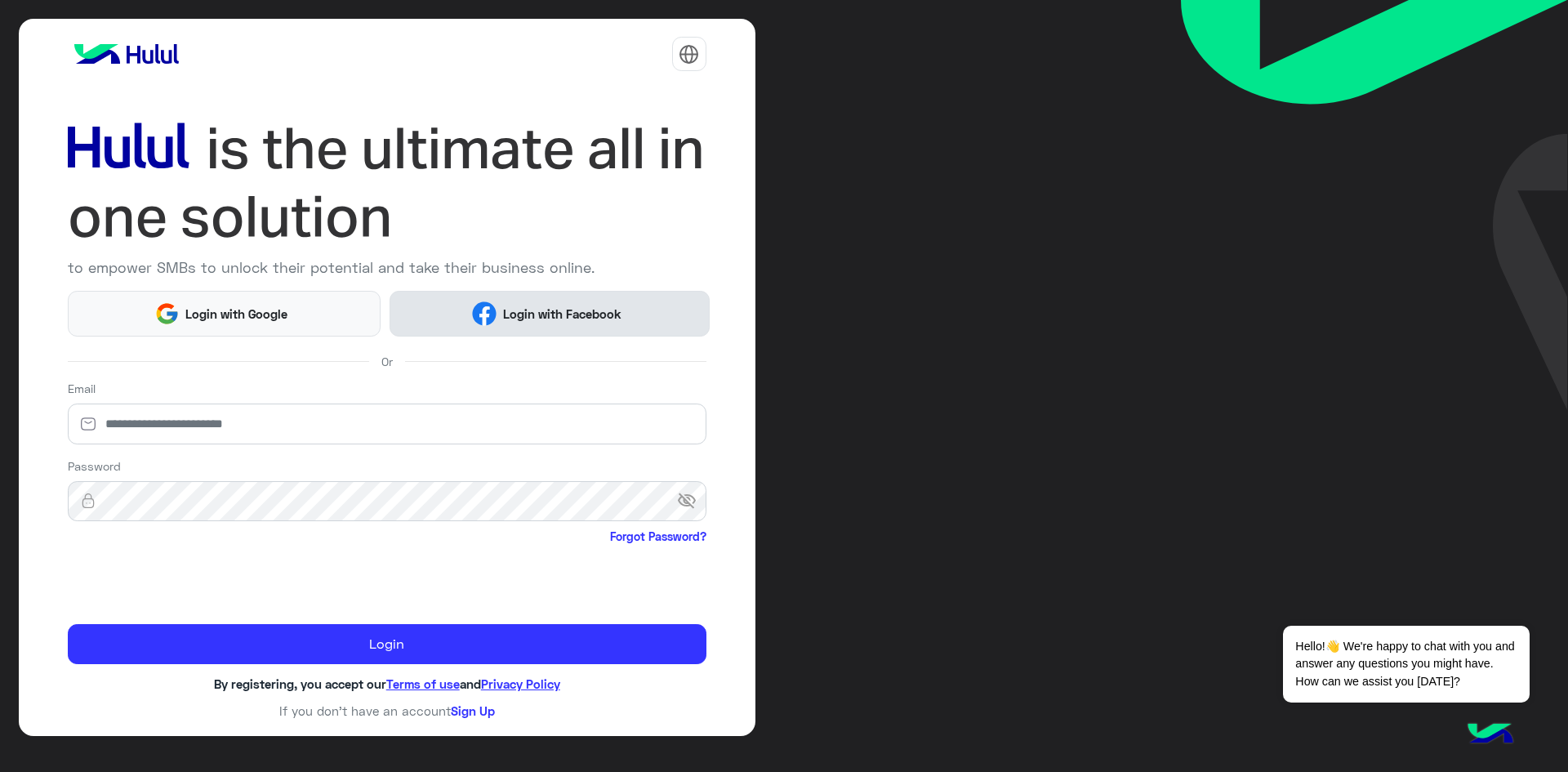
click at [582, 311] on span "Login with Facebook" at bounding box center [562, 314] width 131 height 18
